Goal: Task Accomplishment & Management: Manage account settings

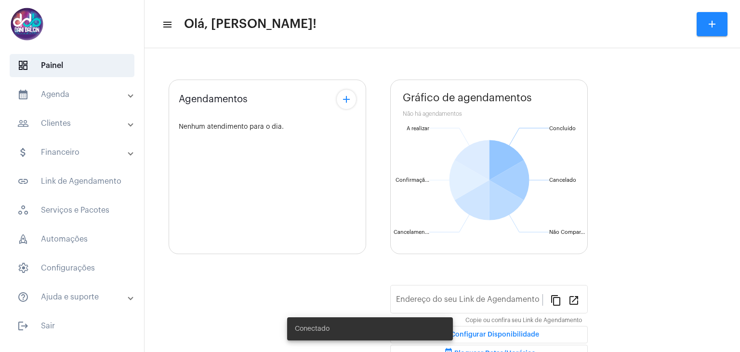
type input "[URL][DOMAIN_NAME]"
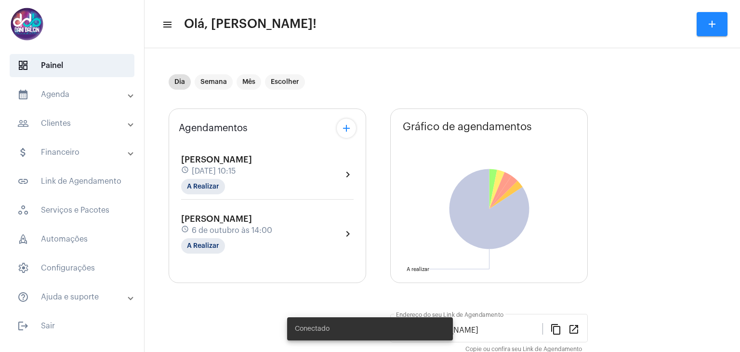
click at [60, 94] on mat-panel-title "calendar_month_outlined Agenda" at bounding box center [72, 95] width 111 height 12
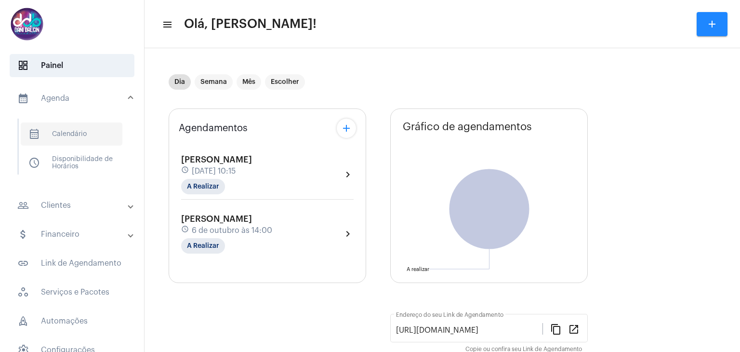
click at [64, 137] on span "calendar_month_outlined Calendário" at bounding box center [72, 133] width 102 height 23
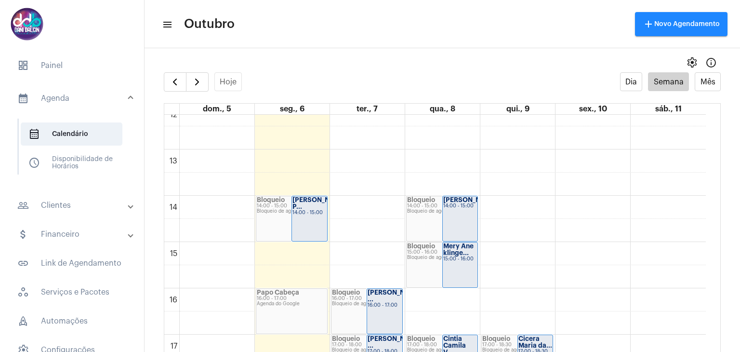
scroll to position [663, 0]
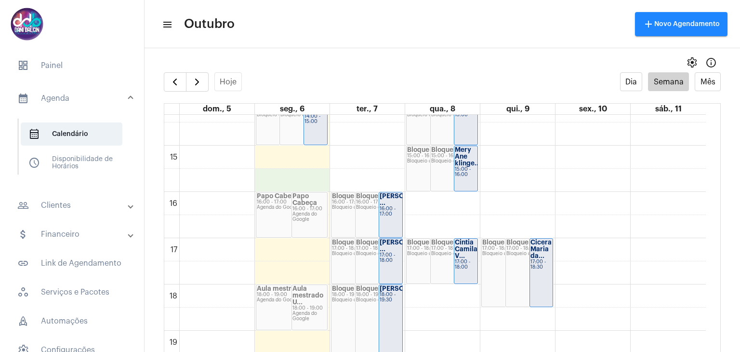
click at [258, 182] on div "00 01 02 03 04 05 06 07 08 09 10 11 12 13 14 15 16 17 18 19 20 21 22 23 [PERSON…" at bounding box center [435, 7] width 542 height 1110
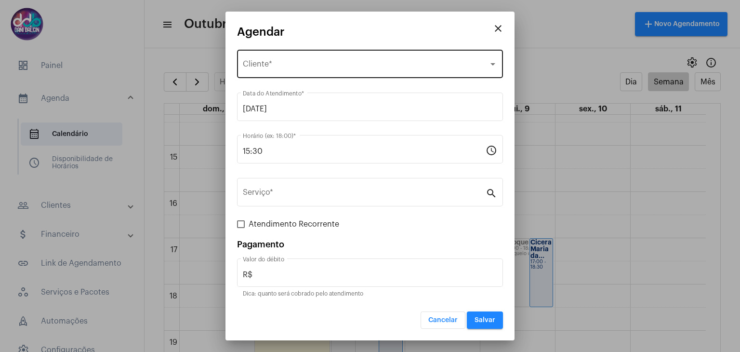
click at [293, 56] on div "Selecione o Cliente Cliente *" at bounding box center [370, 63] width 254 height 30
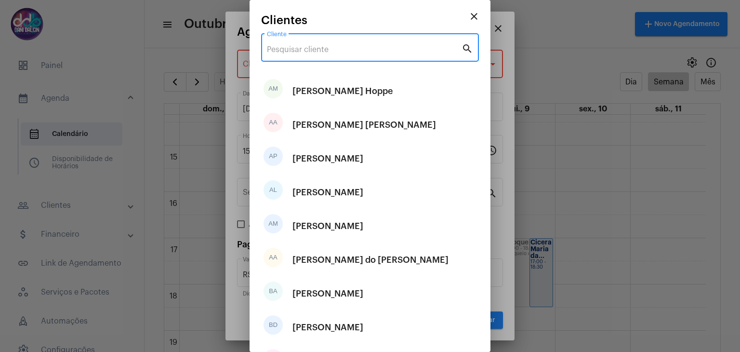
click at [297, 46] on input "Cliente" at bounding box center [364, 49] width 195 height 9
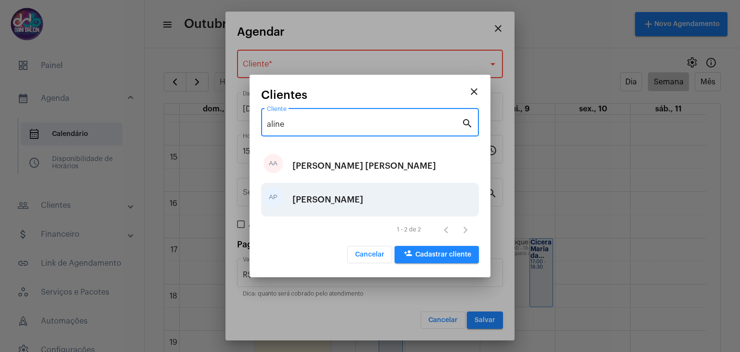
type input "aline"
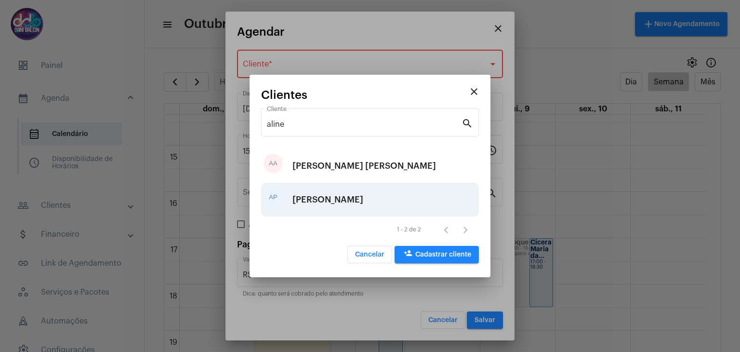
click at [329, 193] on div "[PERSON_NAME]" at bounding box center [328, 199] width 71 height 29
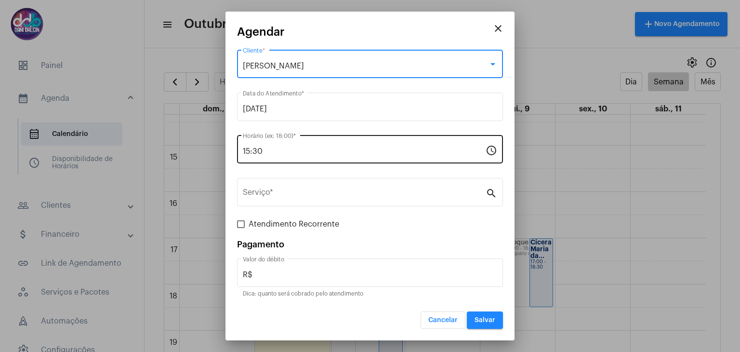
click at [295, 153] on input "15:30" at bounding box center [364, 151] width 243 height 9
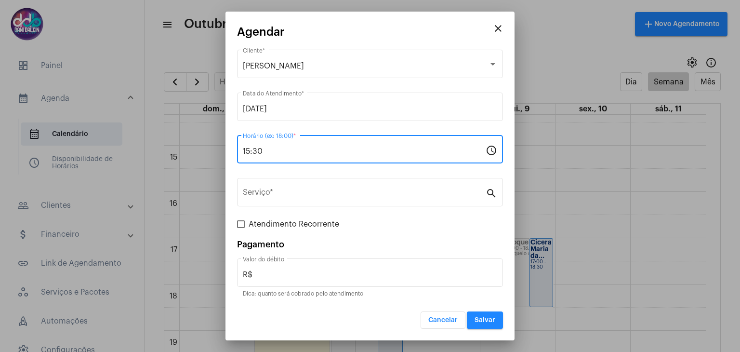
click at [295, 153] on input "15:30" at bounding box center [364, 151] width 243 height 9
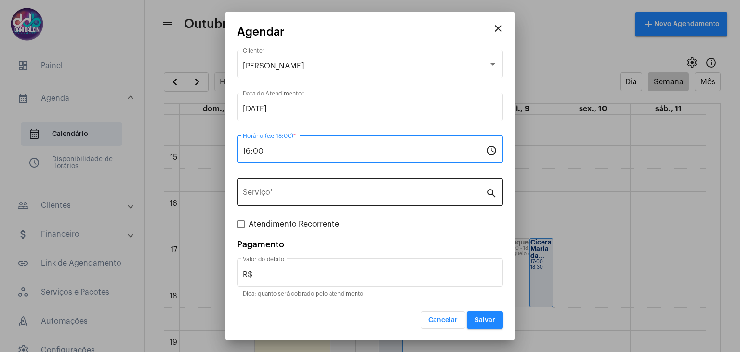
type input "16:00"
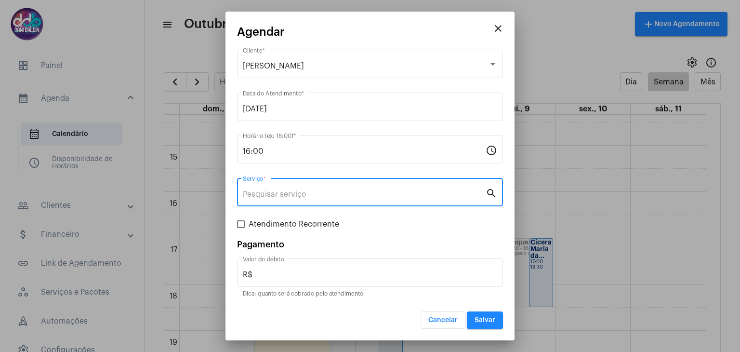
click at [329, 197] on input "Serviço *" at bounding box center [364, 194] width 243 height 9
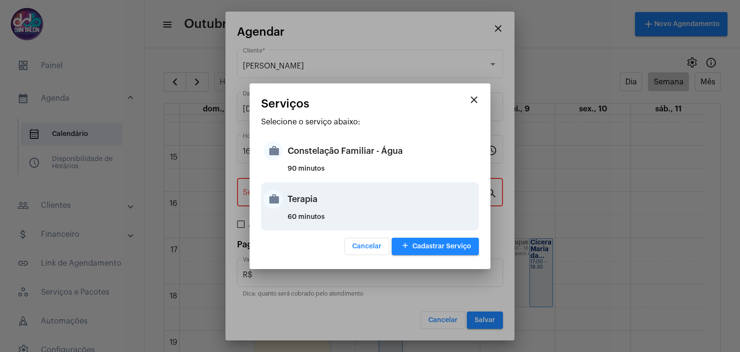
click at [323, 201] on div "Terapia" at bounding box center [382, 199] width 189 height 29
type input "Terapia"
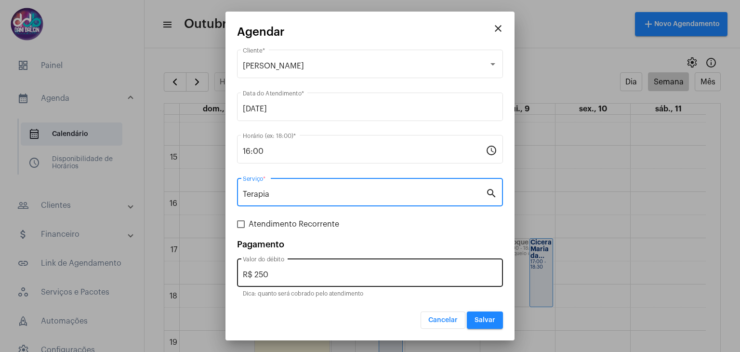
click at [272, 274] on input "R$ 250" at bounding box center [370, 274] width 254 height 9
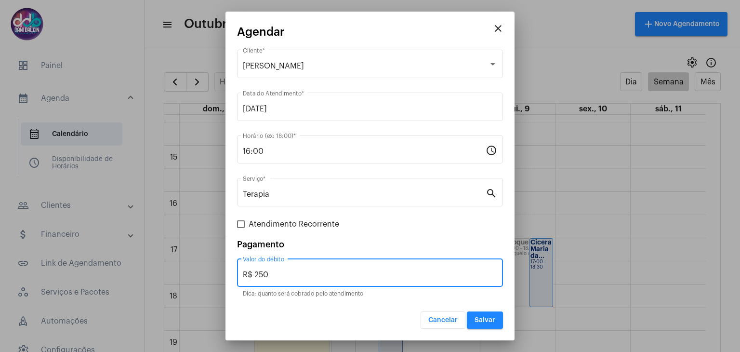
click at [272, 274] on input "R$ 250" at bounding box center [370, 274] width 254 height 9
type input "R$ 130"
click at [239, 224] on span at bounding box center [241, 224] width 8 height 8
click at [241, 228] on input "Atendimento Recorrente" at bounding box center [241, 228] width 0 height 0
checkbox input "true"
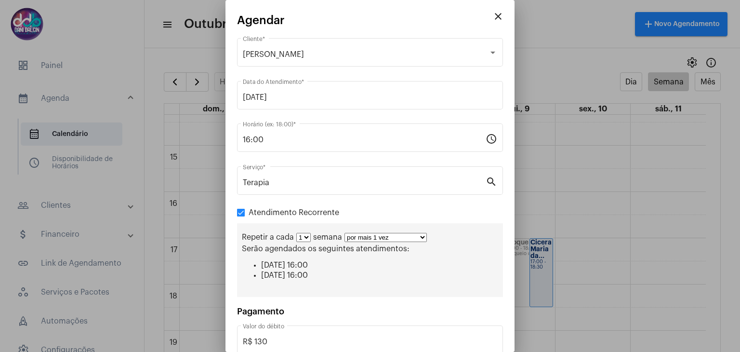
click at [419, 239] on select "por mais 1 vez por mais 2 vezes por mais 3 vezes por mais 4 vezes por mais 5 ve…" at bounding box center [386, 237] width 82 height 9
select select "3: 4"
click at [345, 233] on select "por mais 1 vez por mais 2 vezes por mais 3 vezes por mais 4 vezes por mais 5 ve…" at bounding box center [386, 237] width 82 height 9
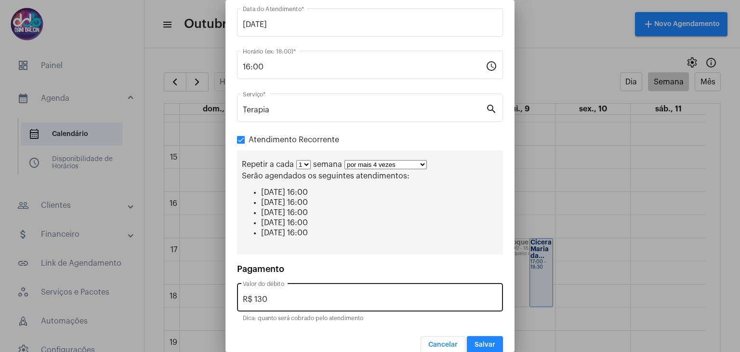
scroll to position [83, 0]
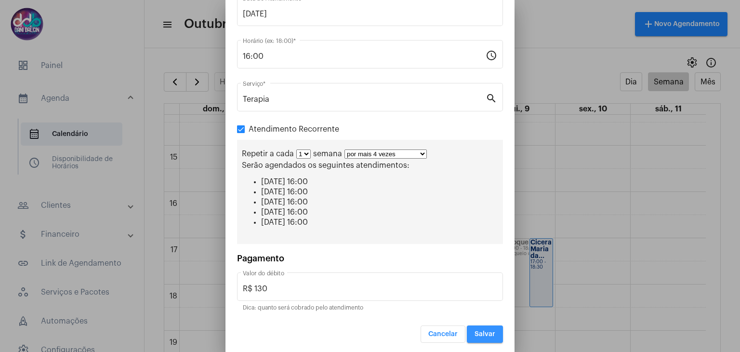
click at [482, 334] on span "Salvar" at bounding box center [485, 334] width 21 height 7
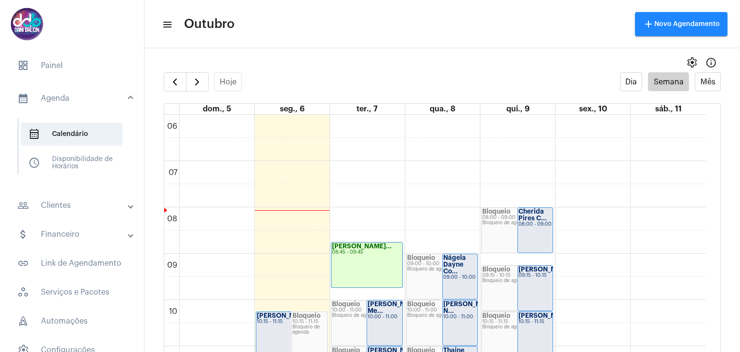
scroll to position [374, 0]
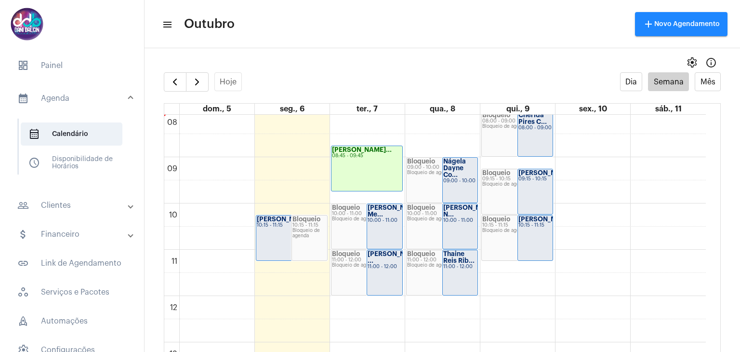
click at [359, 151] on strong "[PERSON_NAME]..." at bounding box center [362, 150] width 60 height 6
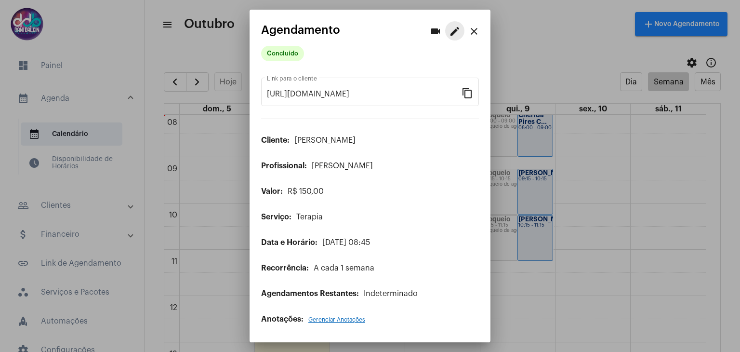
click at [454, 33] on mat-icon "edit" at bounding box center [455, 32] width 12 height 12
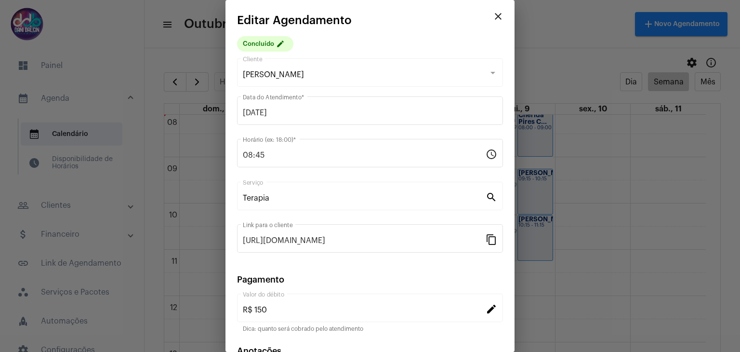
scroll to position [62, 0]
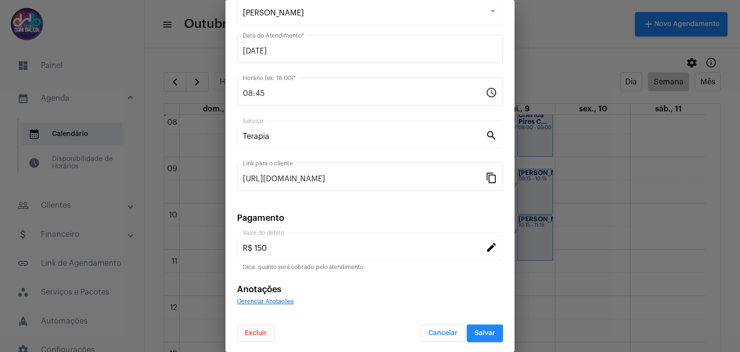
click at [258, 330] on span "Excluir" at bounding box center [256, 333] width 22 height 7
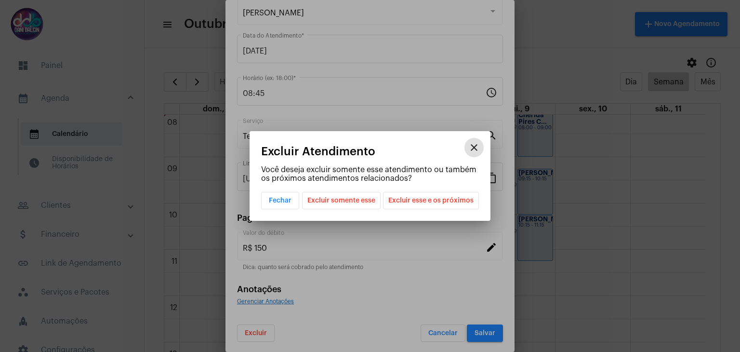
click at [371, 201] on span "Excluir somente esse" at bounding box center [341, 200] width 68 height 16
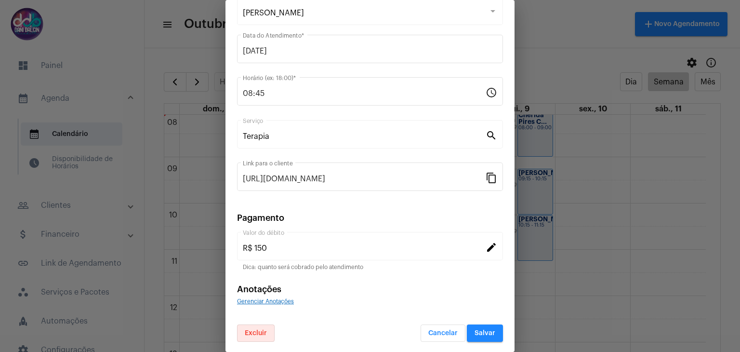
click at [467, 326] on button "Salvar" at bounding box center [485, 332] width 36 height 17
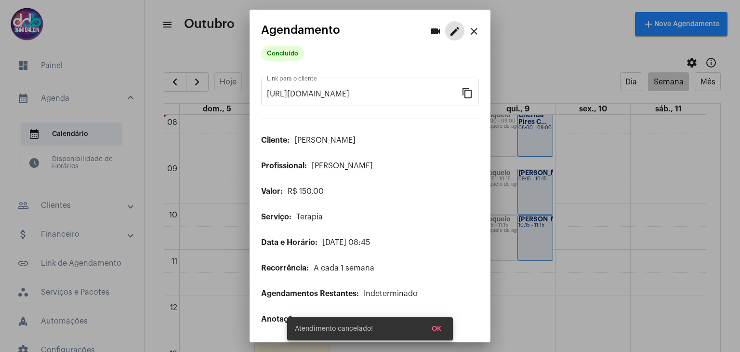
click at [435, 322] on button "OK" at bounding box center [436, 328] width 25 height 17
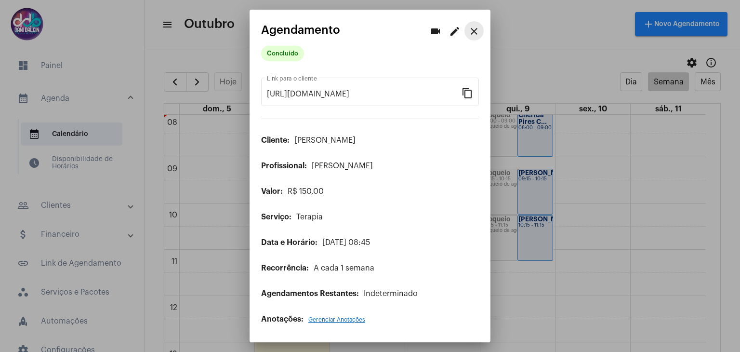
click at [470, 31] on mat-icon "close" at bounding box center [474, 32] width 12 height 12
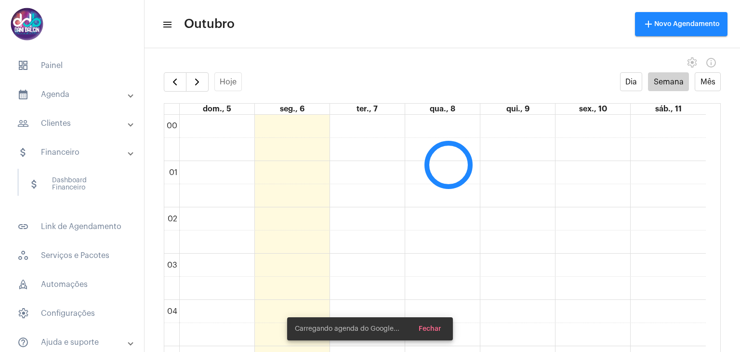
scroll to position [279, 0]
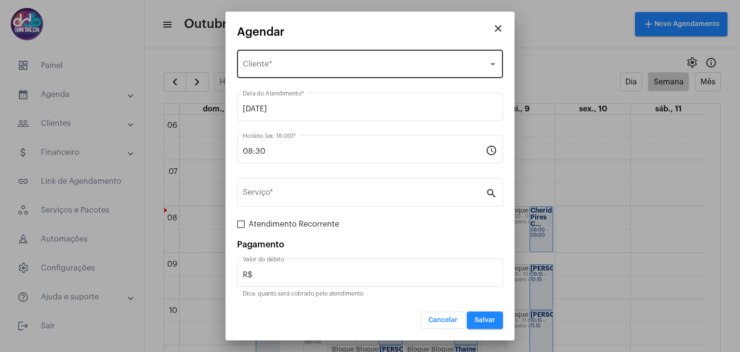
click at [305, 66] on span "Selecione o Cliente" at bounding box center [366, 66] width 246 height 9
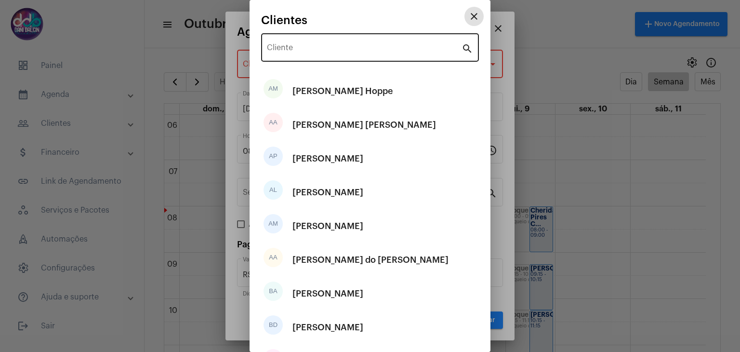
click at [300, 43] on div "Cliente" at bounding box center [364, 46] width 195 height 30
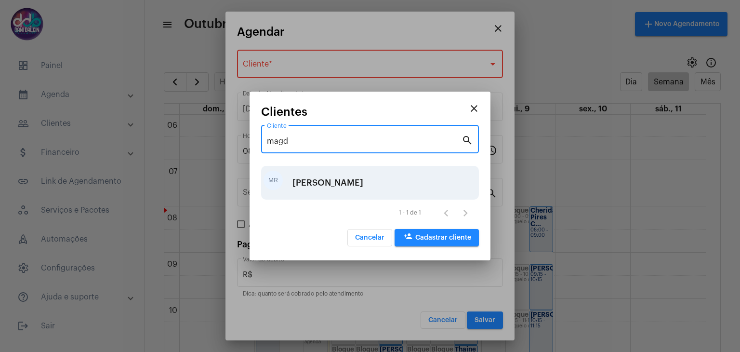
type input "magd"
click at [348, 189] on div "[PERSON_NAME]" at bounding box center [328, 182] width 71 height 29
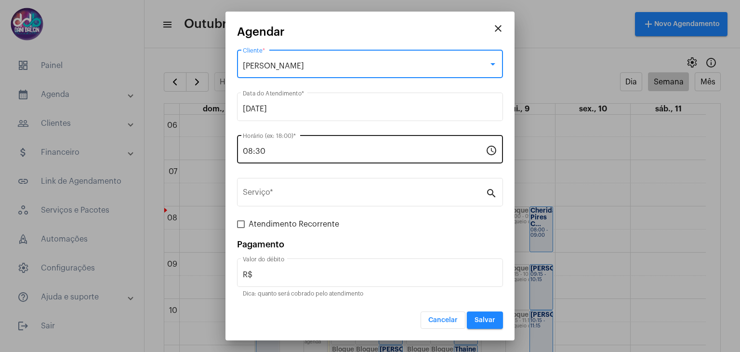
click at [300, 153] on input "08:30" at bounding box center [364, 151] width 243 height 9
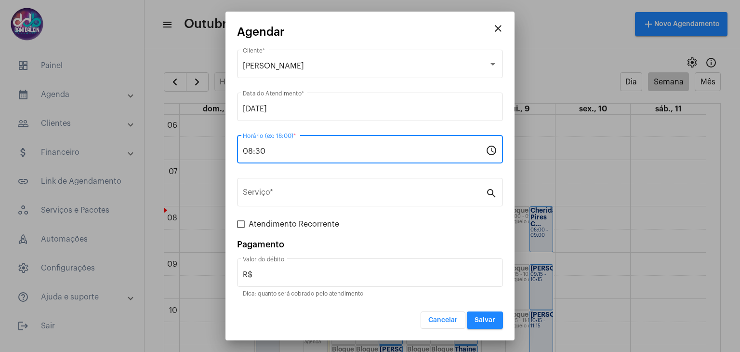
click at [300, 153] on input "08:30" at bounding box center [364, 151] width 243 height 9
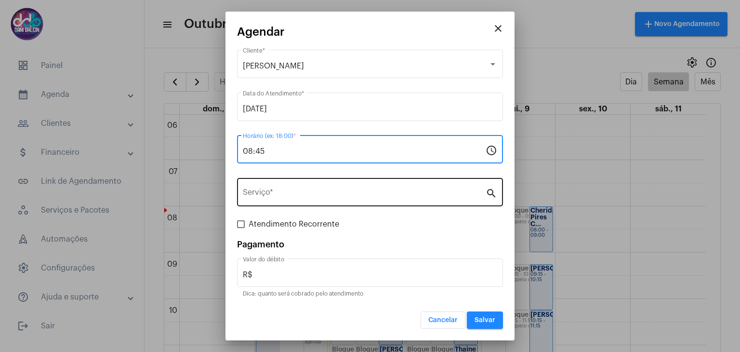
type input "08:45"
click at [311, 199] on div "Serviço *" at bounding box center [364, 191] width 243 height 30
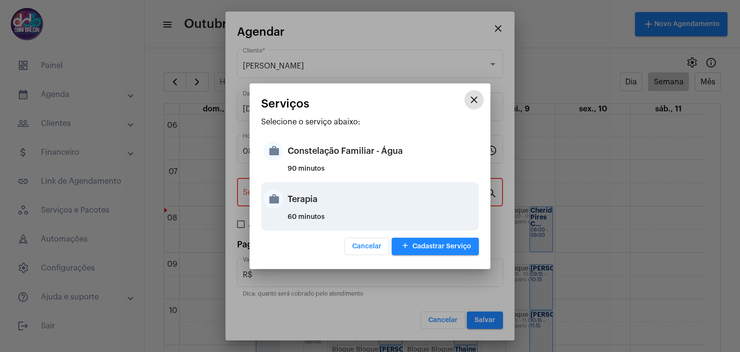
click at [309, 201] on div "Terapia" at bounding box center [382, 199] width 189 height 29
type input "Terapia"
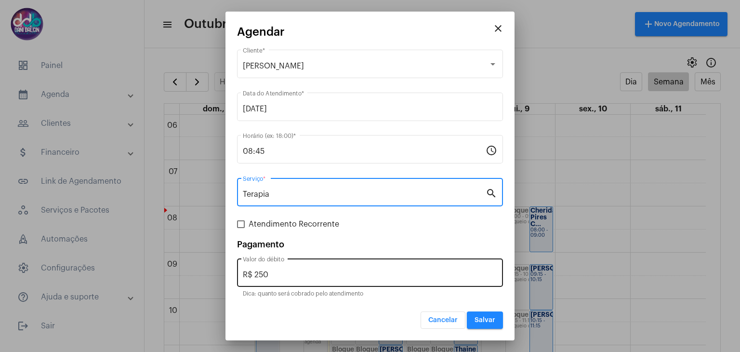
click at [307, 277] on input "R$ 250" at bounding box center [370, 274] width 254 height 9
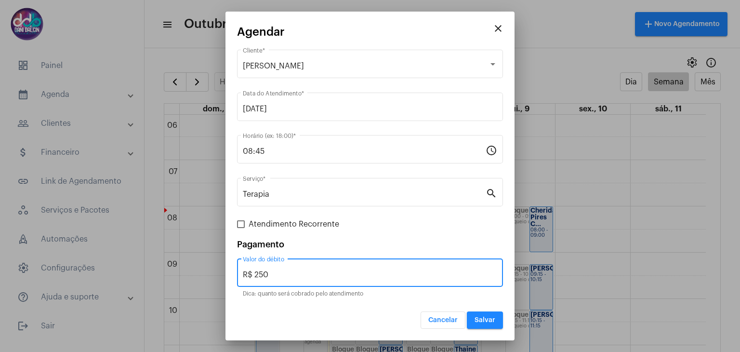
click at [307, 277] on input "R$ 250" at bounding box center [370, 274] width 254 height 9
type input "R$ 150"
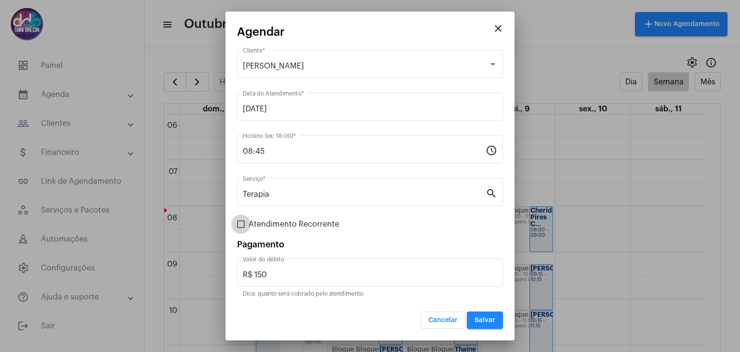
click at [249, 222] on span "Atendimento Recorrente" at bounding box center [294, 224] width 91 height 12
click at [241, 228] on input "Atendimento Recorrente" at bounding box center [241, 228] width 0 height 0
checkbox input "true"
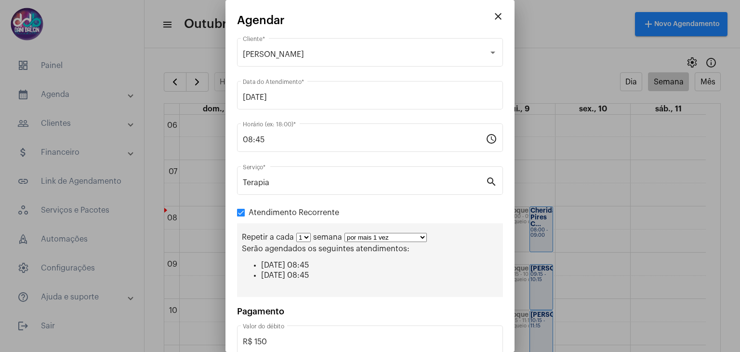
click at [423, 241] on select "por mais 1 vez por mais 2 vezes por mais 3 vezes por mais 4 vezes por mais 5 ve…" at bounding box center [386, 237] width 82 height 9
select select "10: 0"
click at [345, 233] on select "por mais 1 vez por mais 2 vezes por mais 3 vezes por mais 4 vezes por mais 5 ve…" at bounding box center [386, 237] width 82 height 9
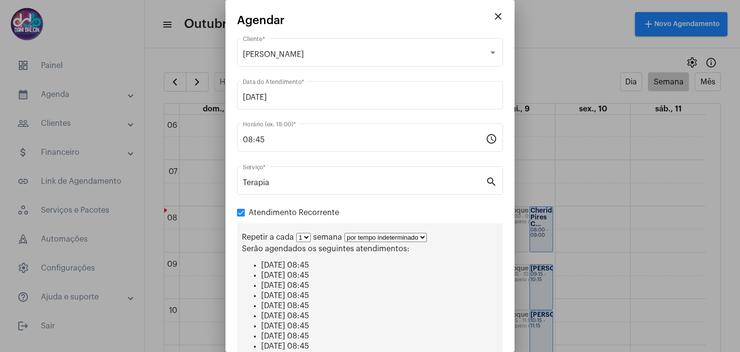
scroll to position [153, 0]
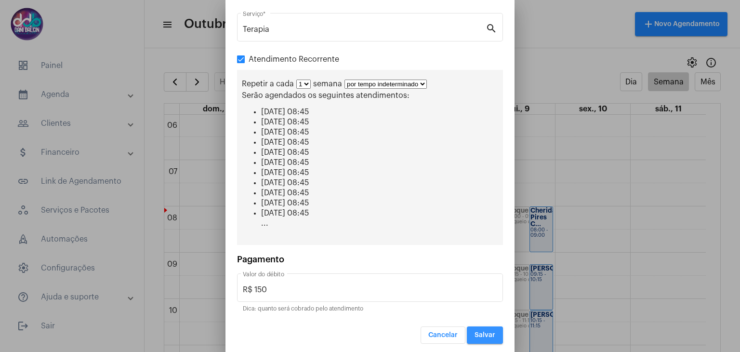
click at [484, 332] on span "Salvar" at bounding box center [485, 335] width 21 height 7
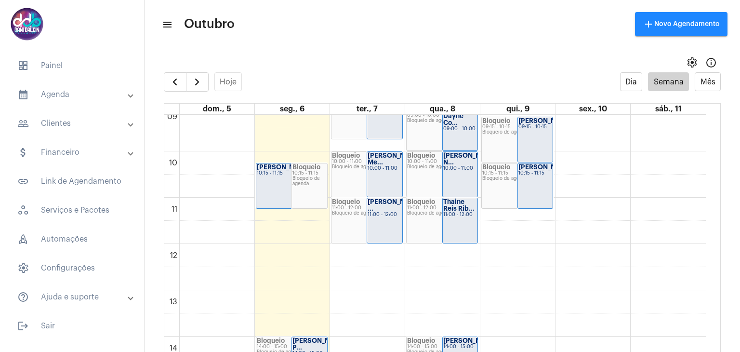
scroll to position [423, 0]
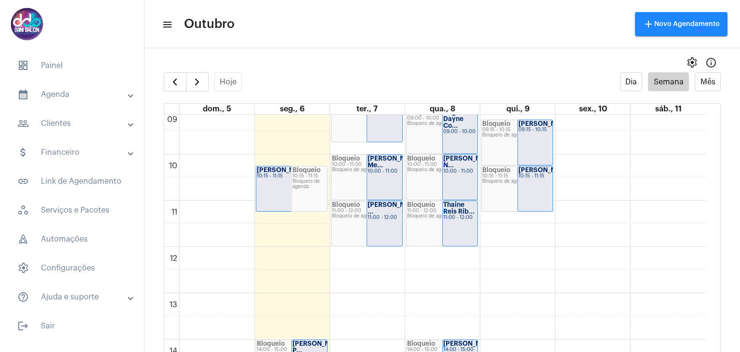
click at [547, 179] on div "10:15 - 11:15" at bounding box center [536, 176] width 34 height 5
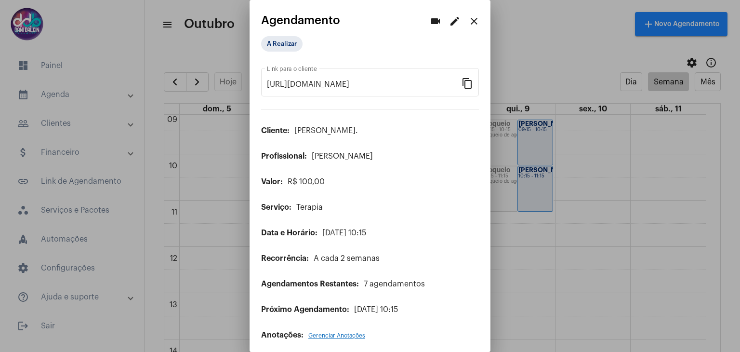
click at [449, 24] on mat-icon "edit" at bounding box center [455, 21] width 12 height 12
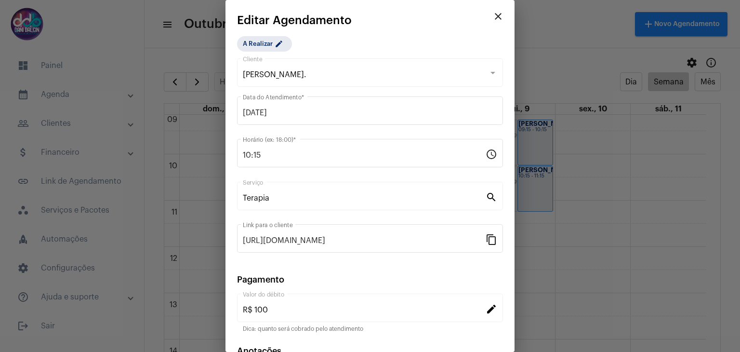
scroll to position [62, 0]
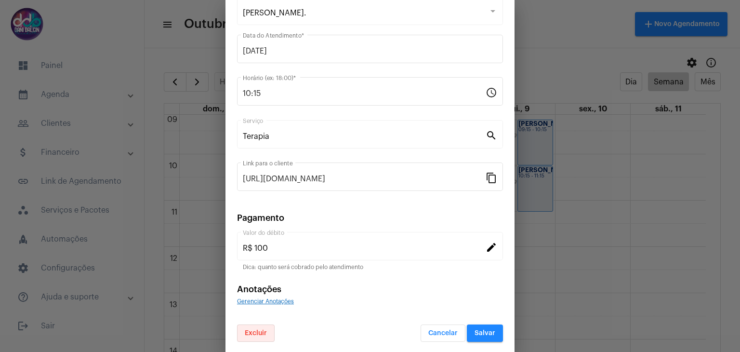
click at [253, 330] on span "Excluir" at bounding box center [256, 333] width 22 height 7
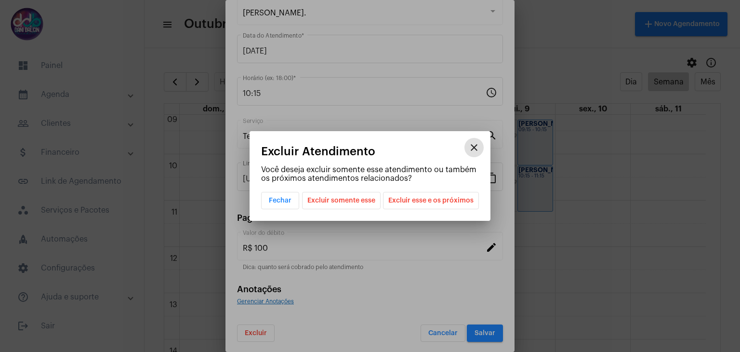
click at [444, 202] on span "Excluir esse e os próximos" at bounding box center [430, 200] width 85 height 16
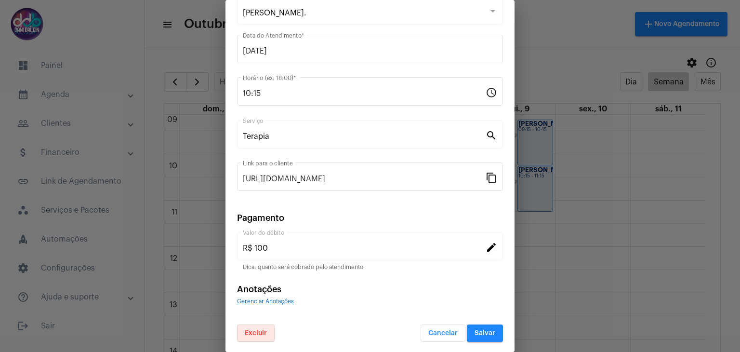
click at [475, 333] on span "Salvar" at bounding box center [485, 333] width 21 height 7
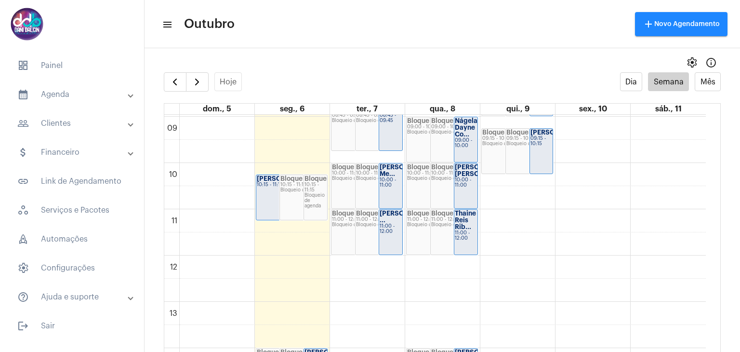
scroll to position [375, 0]
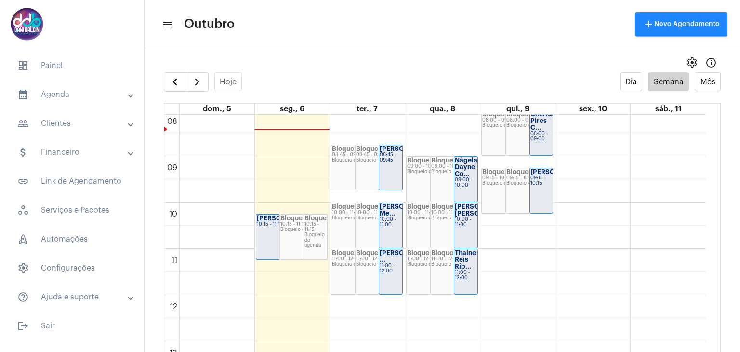
click at [397, 217] on div "[PERSON_NAME] Me..." at bounding box center [391, 209] width 22 height 13
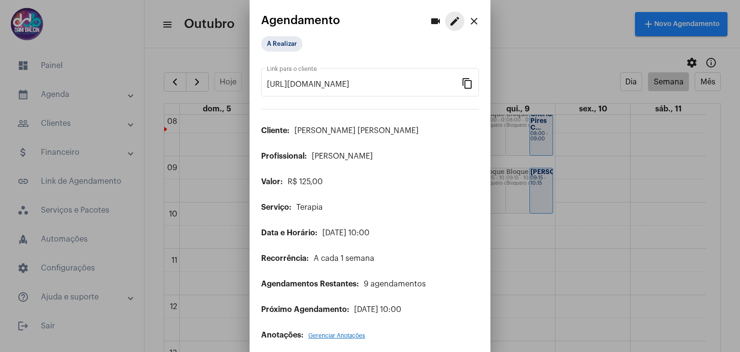
click at [452, 17] on mat-icon "edit" at bounding box center [455, 21] width 12 height 12
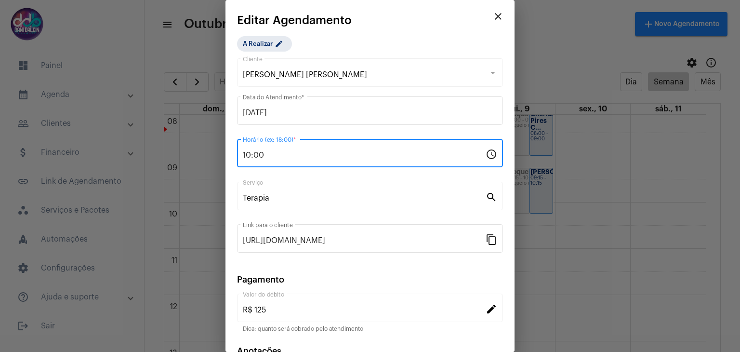
click at [322, 153] on input "10:00" at bounding box center [364, 155] width 243 height 9
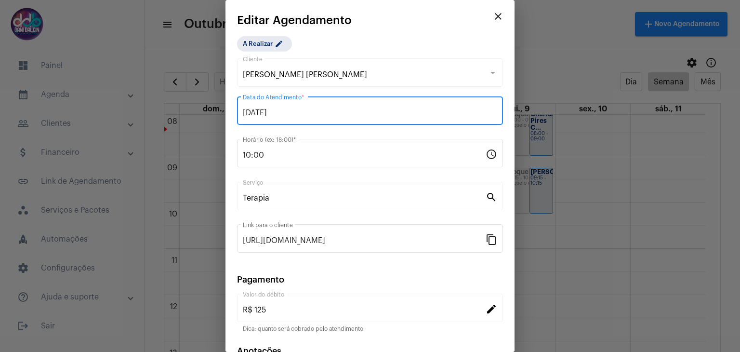
click at [301, 111] on input "[DATE]" at bounding box center [370, 112] width 254 height 9
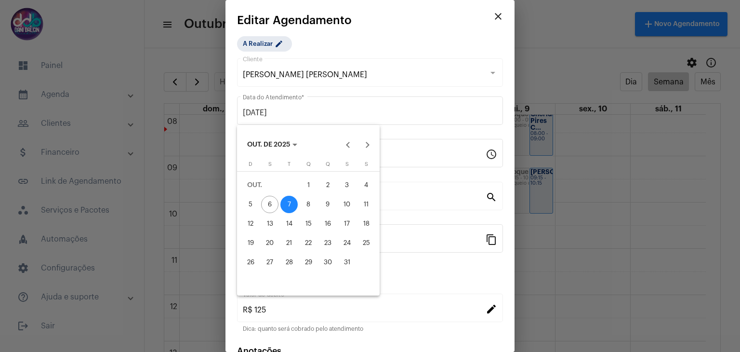
click at [308, 205] on div "8" at bounding box center [308, 204] width 17 height 17
type input "08/10/2025"
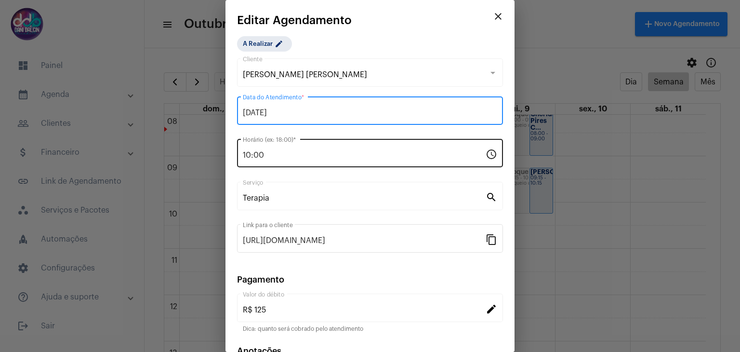
click at [281, 152] on input "10:00" at bounding box center [364, 155] width 243 height 9
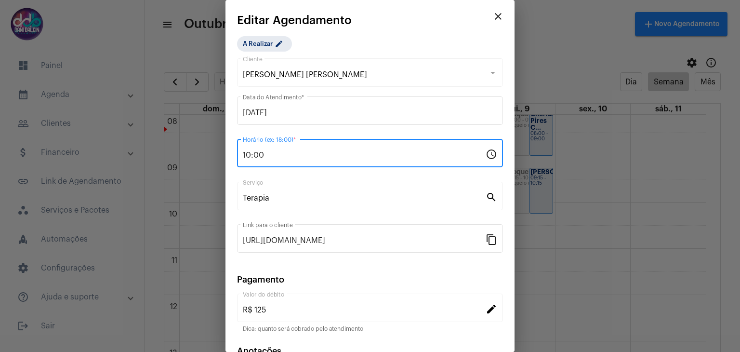
click at [281, 152] on input "10:00" at bounding box center [364, 155] width 243 height 9
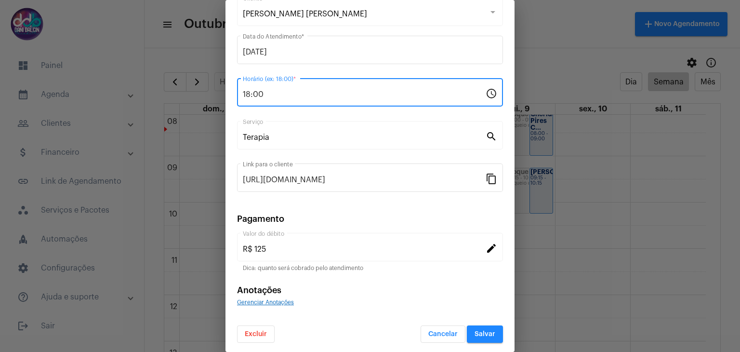
scroll to position [62, 0]
type input "18:00"
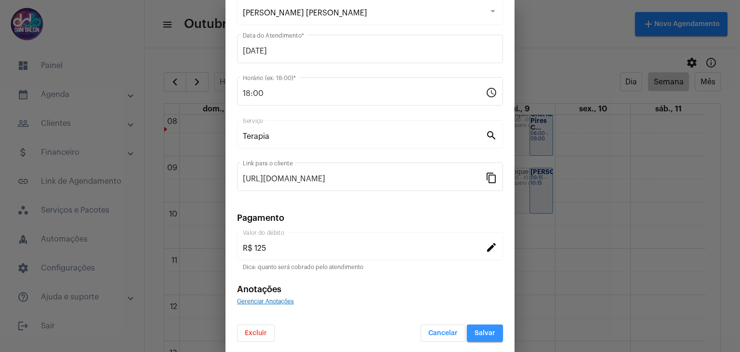
click at [482, 335] on button "Salvar" at bounding box center [485, 332] width 36 height 17
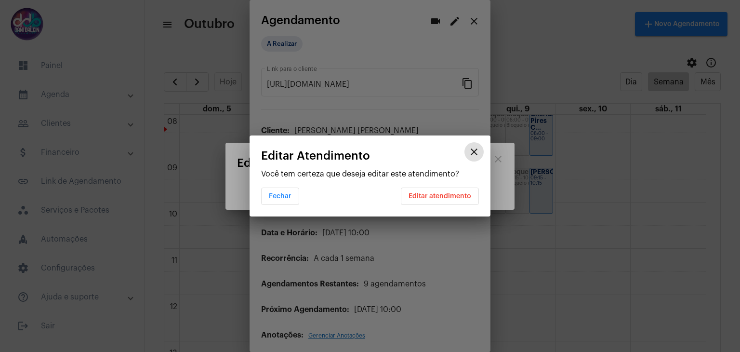
click at [467, 200] on button "Editar atendimento" at bounding box center [440, 195] width 78 height 17
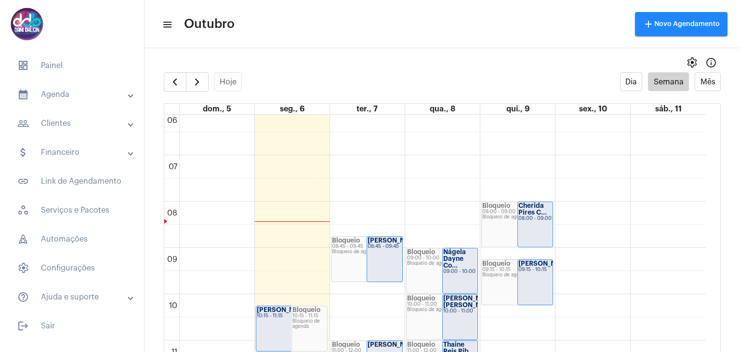
scroll to position [279, 0]
